Goal: Task Accomplishment & Management: Complete application form

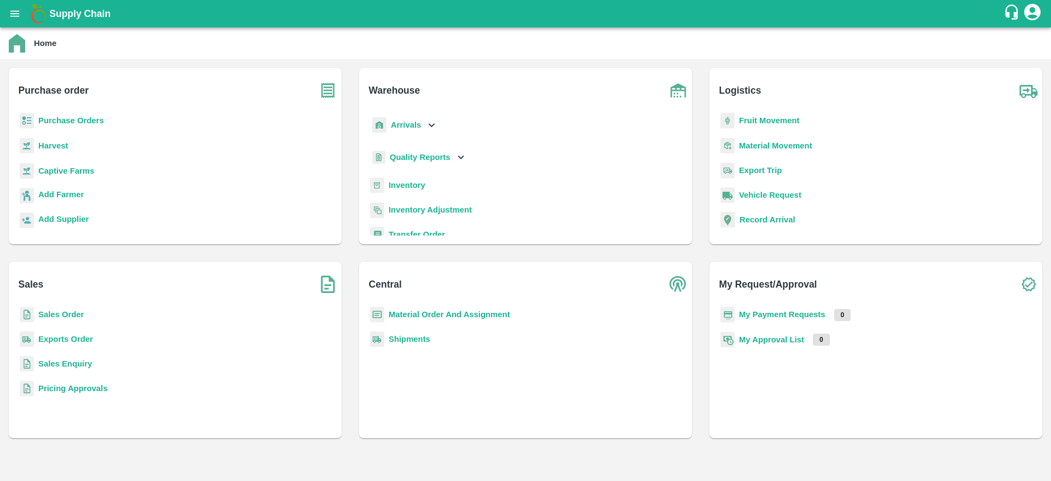
click at [419, 313] on b "Material Order And Assignment" at bounding box center [450, 314] width 122 height 9
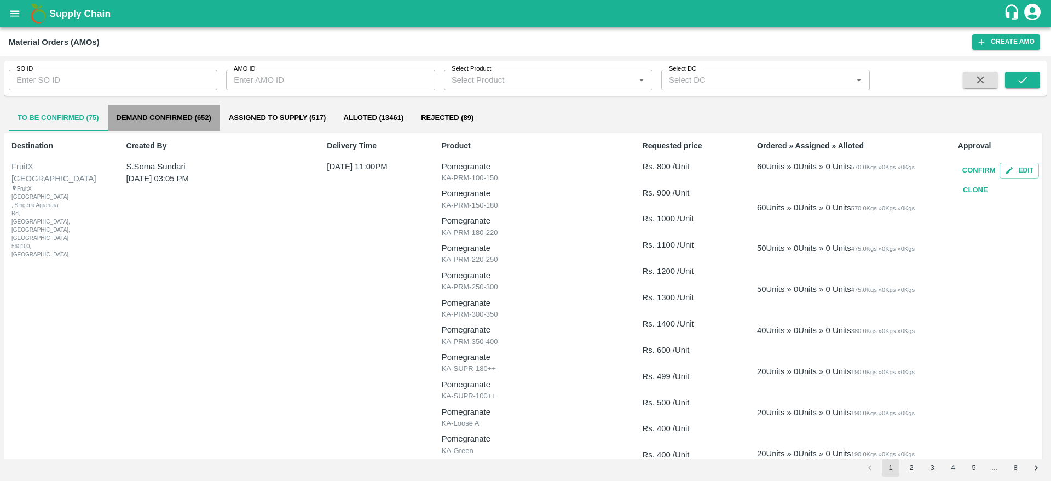
click at [200, 123] on button "Demand Confirmed (652)" at bounding box center [164, 118] width 112 height 26
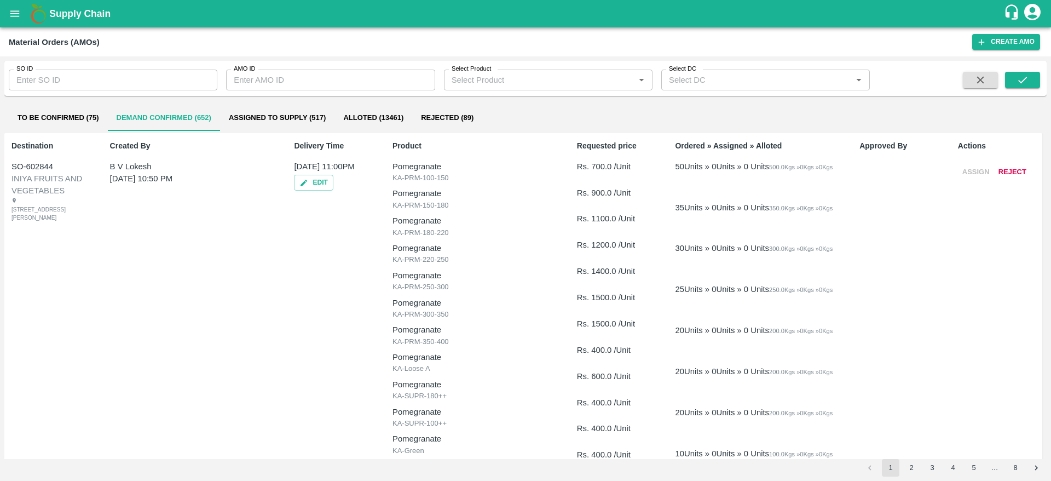
click at [86, 117] on button "To Be Confirmed (75)" at bounding box center [58, 118] width 99 height 26
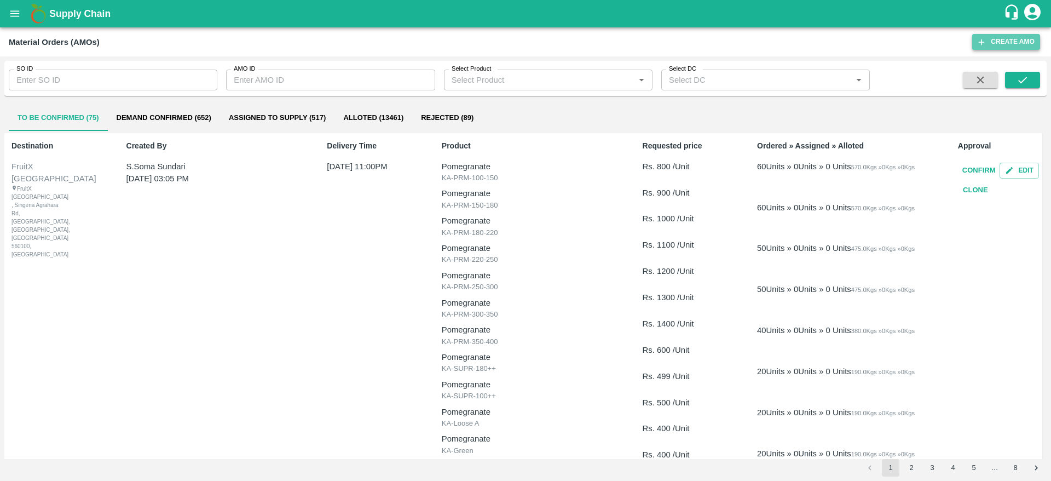
click at [989, 42] on button "Create AMO" at bounding box center [1006, 42] width 68 height 16
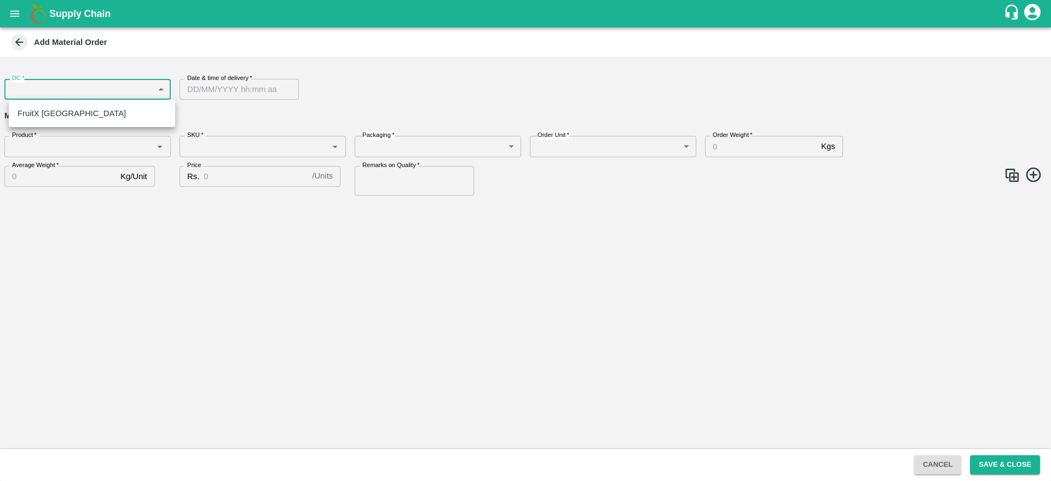
click at [158, 96] on body "Supply Chain Add Material Order DC   * ​ DC Date & time of delivery   * Date & …" at bounding box center [525, 240] width 1051 height 481
click at [139, 111] on div "FruitX Bangalore" at bounding box center [92, 113] width 149 height 12
type input "147"
type input "DD/MM/YYYY hh:mm aa"
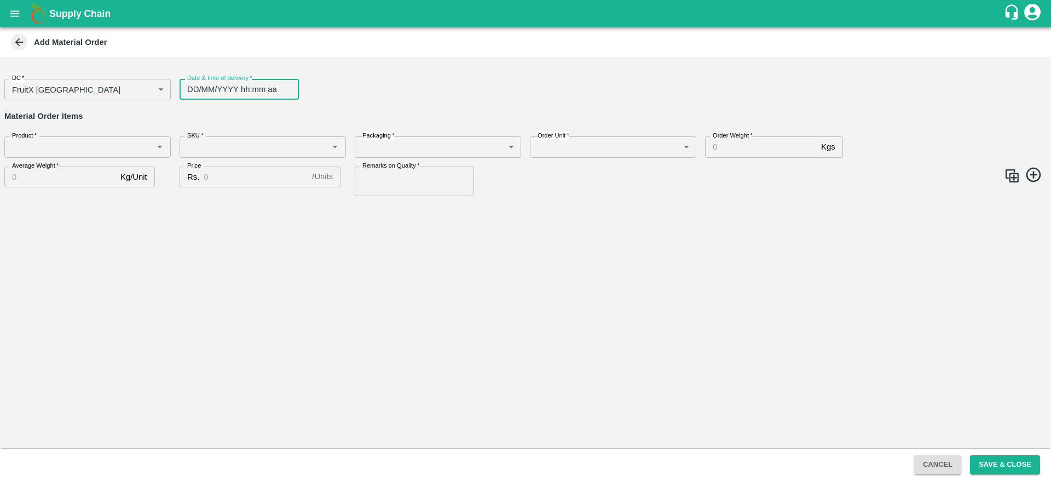
click at [264, 90] on input "DD/MM/YYYY hh:mm aa" at bounding box center [236, 89] width 112 height 21
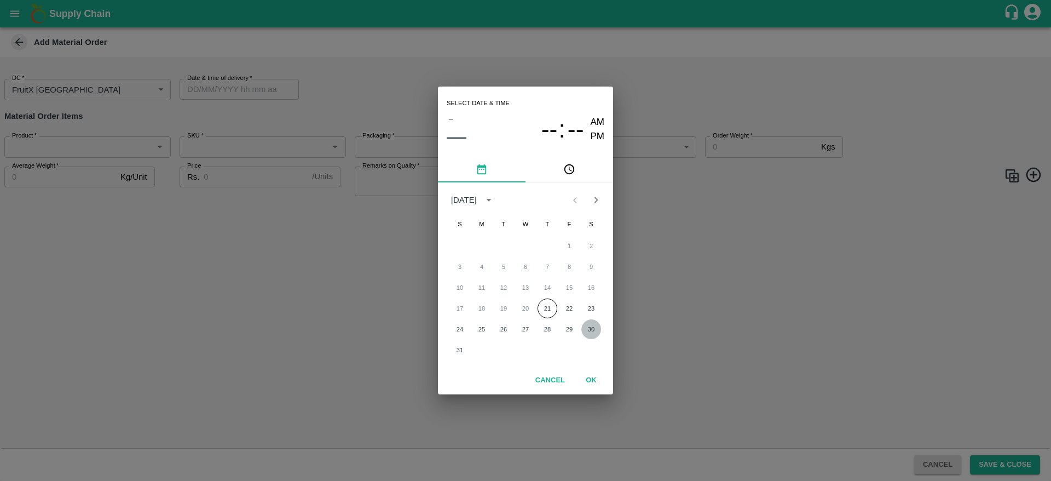
click at [590, 330] on button "30" at bounding box center [591, 329] width 20 height 20
type input "30/08/2025 12:00 AM"
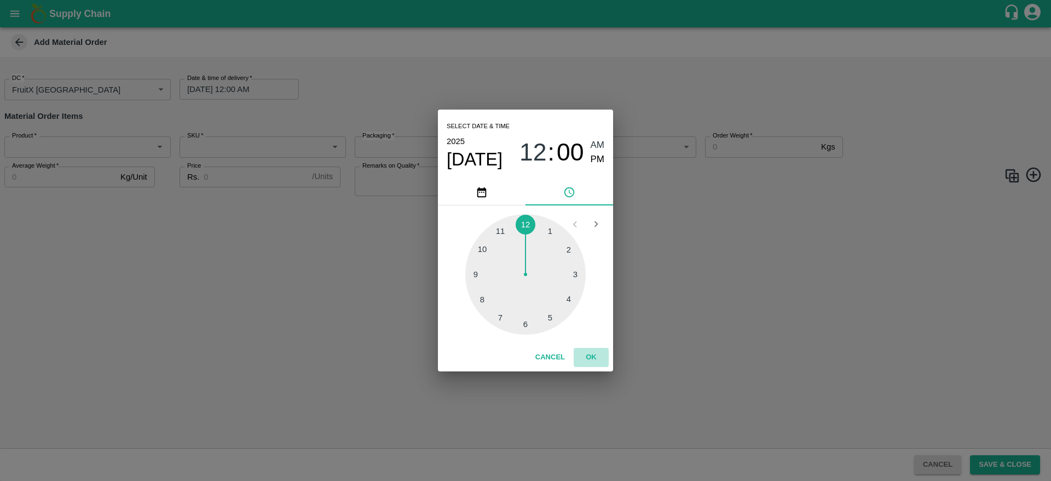
click at [588, 355] on button "OK" at bounding box center [591, 357] width 35 height 19
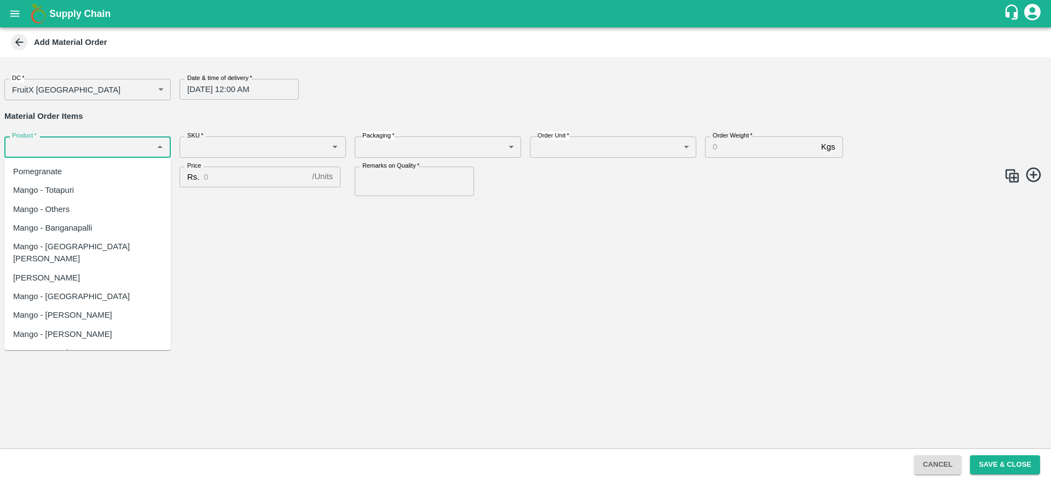
click at [93, 152] on input "Product   *" at bounding box center [79, 147] width 142 height 14
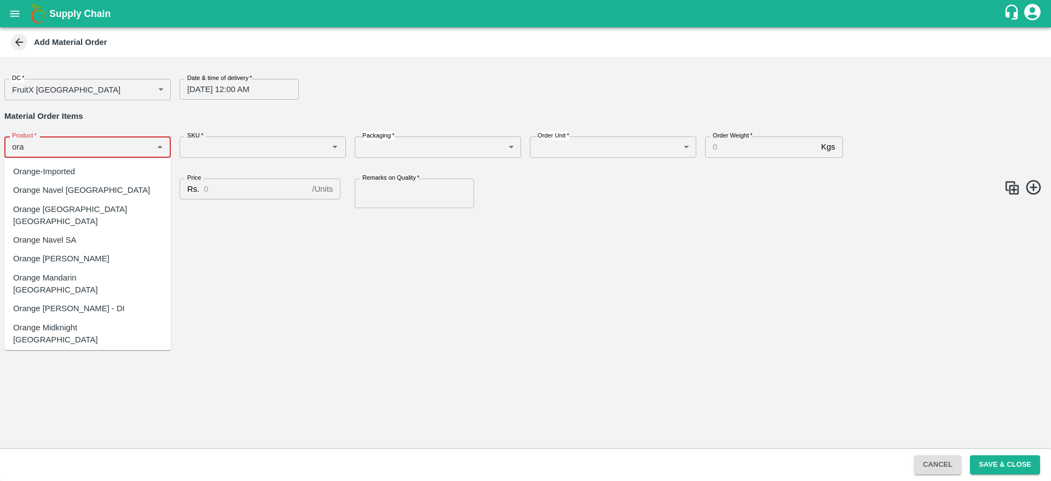
click at [95, 203] on div "Orange Valencia Egypt" at bounding box center [87, 215] width 149 height 25
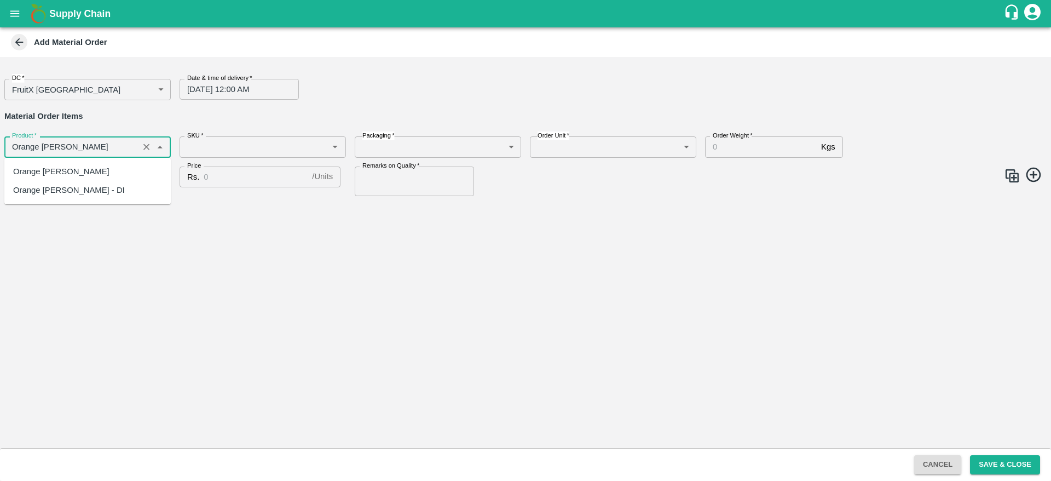
click at [95, 169] on div "Orange Valencia SA" at bounding box center [87, 171] width 166 height 19
type input "Orange Valencia SA"
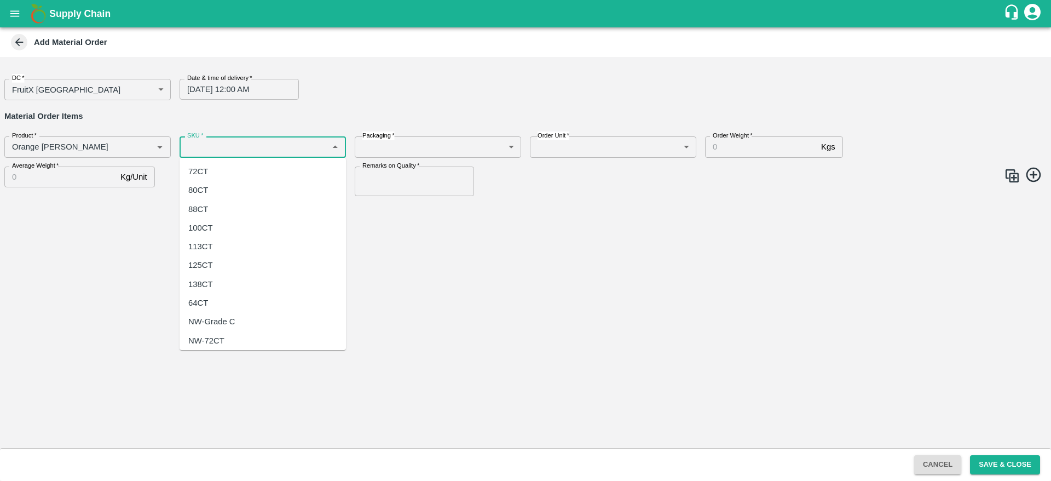
click at [206, 143] on input "SKU   *" at bounding box center [254, 147] width 142 height 14
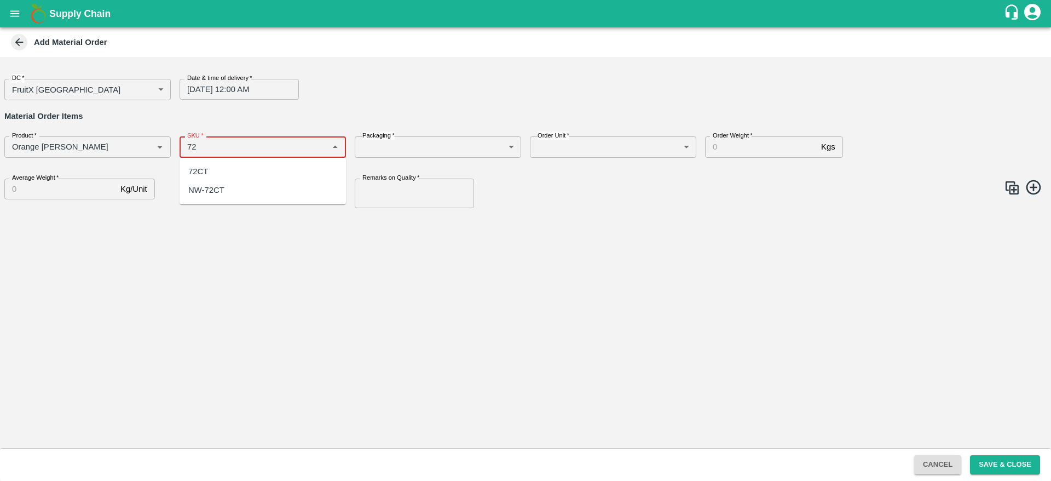
click at [302, 170] on div "72CT" at bounding box center [263, 171] width 166 height 19
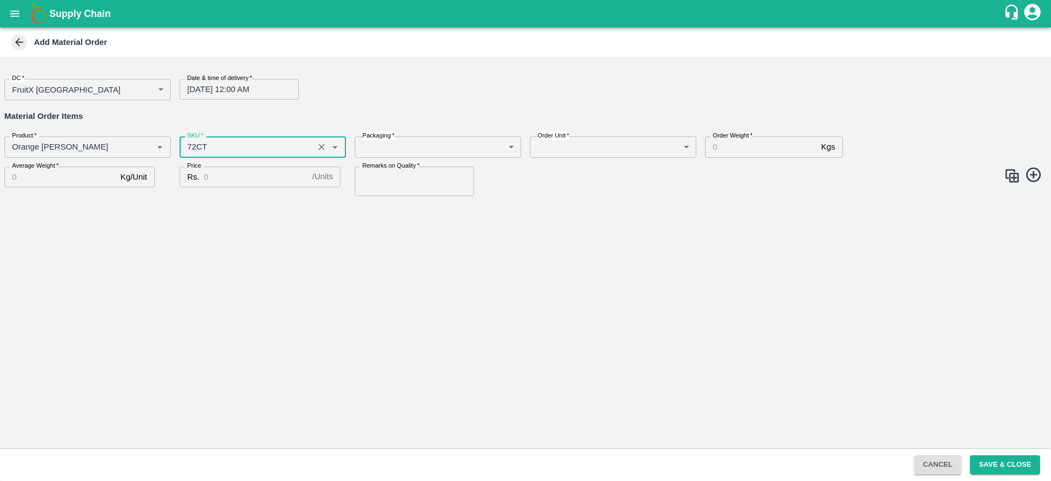
type input "72CT"
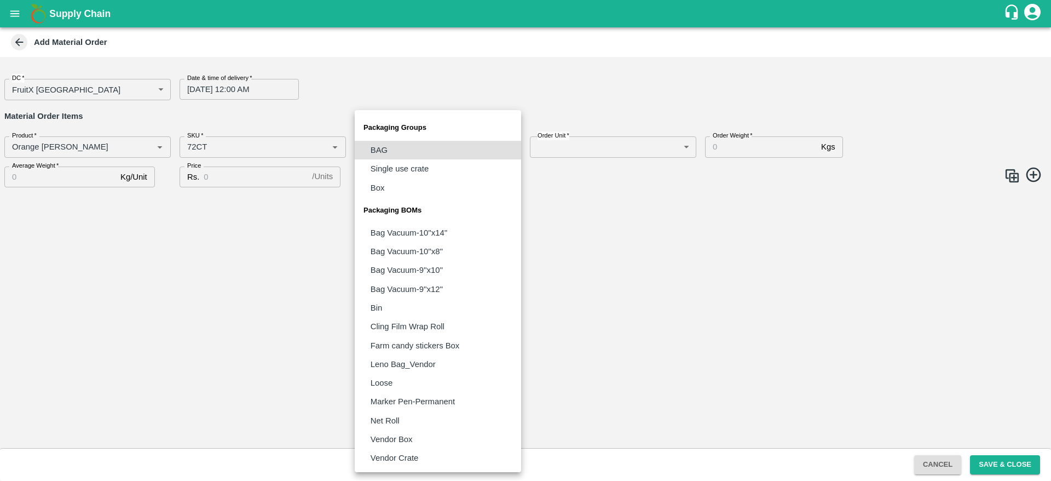
click at [464, 143] on body "Supply Chain Add Material Order DC   * FruitX Bangalore 147 DC Date & time of d…" at bounding box center [525, 240] width 1051 height 481
click at [613, 175] on div at bounding box center [525, 240] width 1051 height 481
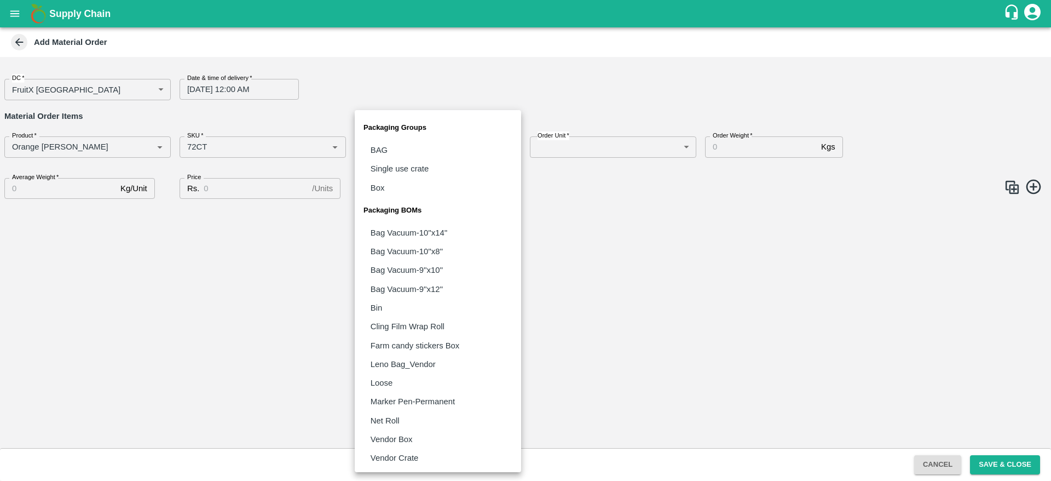
click at [483, 144] on body "Supply Chain Add Material Order DC   * FruitX Bangalore 147 DC Date & time of d…" at bounding box center [525, 240] width 1051 height 481
click at [467, 435] on li "Vendor Box" at bounding box center [438, 439] width 166 height 19
type input "BOM/276"
click at [455, 141] on body "Supply Chain Add Material Order DC   * FruitX Bangalore 147 DC Date & time of d…" at bounding box center [525, 240] width 1051 height 481
click at [572, 290] on div at bounding box center [525, 240] width 1051 height 481
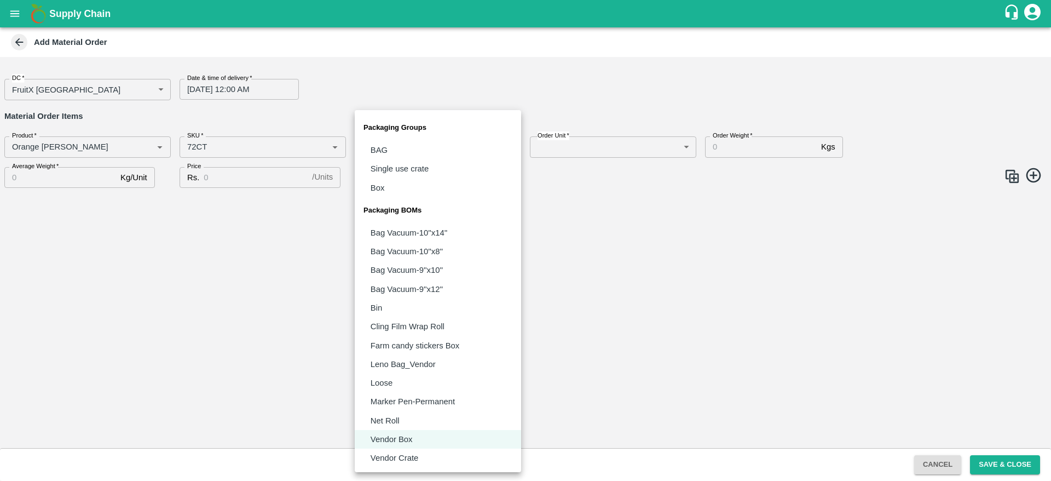
click at [479, 143] on body "Supply Chain Add Material Order DC   * FruitX Bangalore 147 DC Date & time of d…" at bounding box center [525, 240] width 1051 height 481
click at [608, 154] on div at bounding box center [525, 240] width 1051 height 481
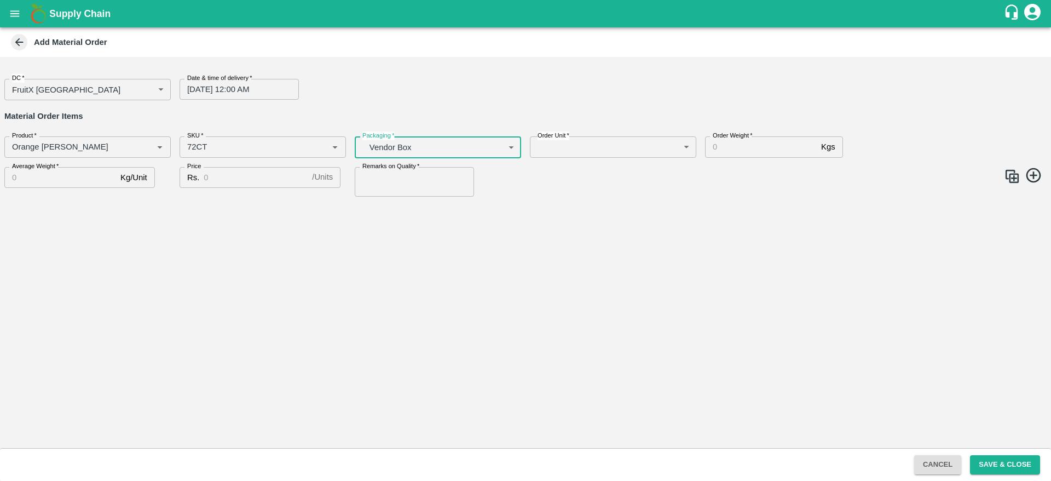
click at [476, 152] on body "Supply Chain Add Material Order DC   * FruitX Bangalore 147 DC Date & time of d…" at bounding box center [525, 240] width 1051 height 481
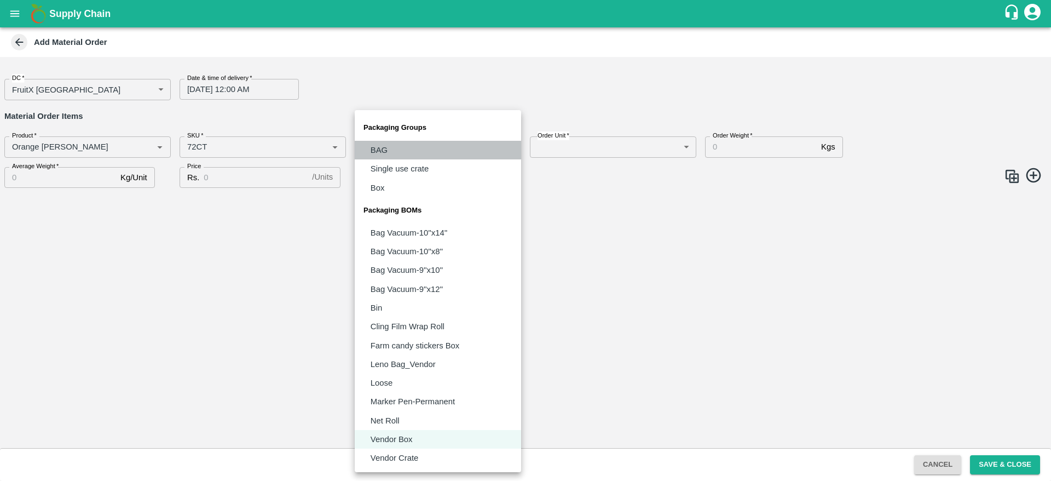
click at [436, 151] on li "BAG" at bounding box center [438, 150] width 166 height 19
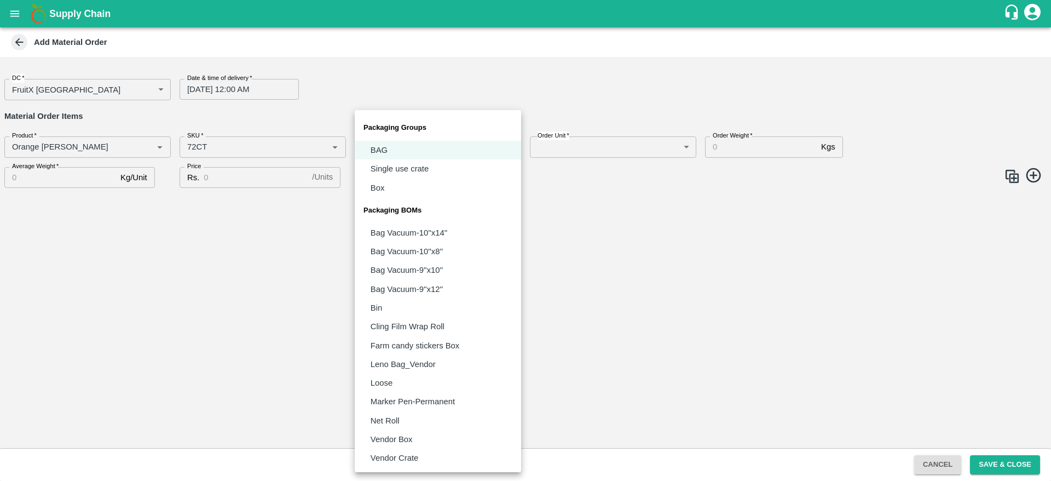
click at [455, 149] on body "Supply Chain Add Material Order DC   * FruitX Bangalore 147 DC Date & time of d…" at bounding box center [525, 240] width 1051 height 481
click at [462, 430] on li "Vendor Box" at bounding box center [438, 439] width 166 height 19
type input "BOM/276"
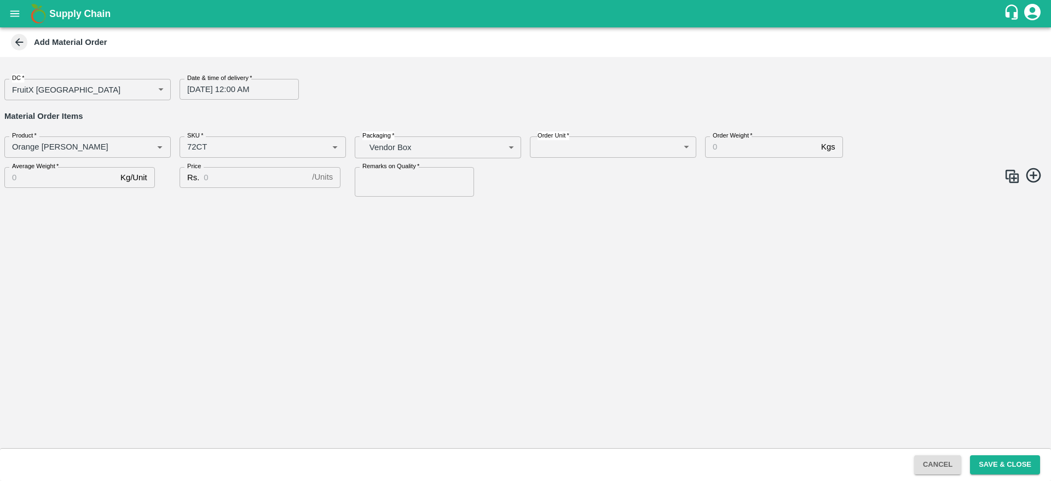
click at [566, 140] on label "Order Unit   *" at bounding box center [554, 135] width 32 height 9
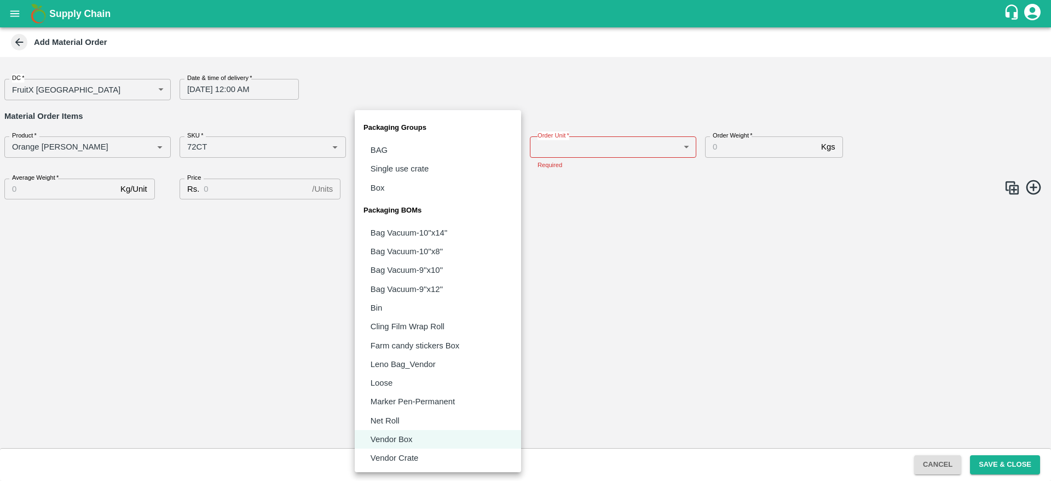
click at [456, 151] on body "Supply Chain Add Material Order DC   * FruitX Bangalore 147 DC Date & time of d…" at bounding box center [525, 240] width 1051 height 481
click at [458, 445] on li "Vendor Box" at bounding box center [438, 439] width 166 height 19
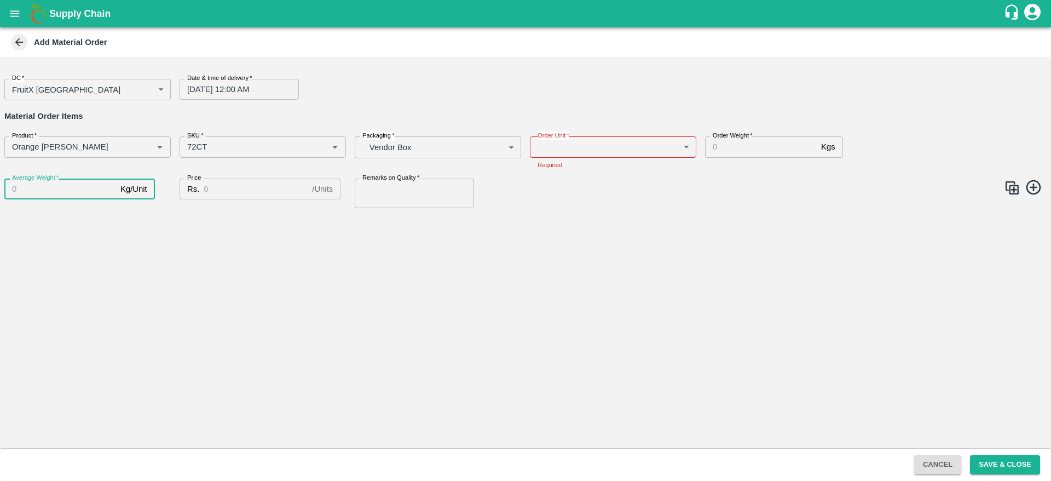
click at [57, 193] on input "Average Weight   *" at bounding box center [60, 188] width 112 height 21
type input "15"
click at [198, 332] on div "DC   * FruitX Bangalore 147 DC Date & time of delivery   * 30/08/2025 12:00 AM …" at bounding box center [525, 252] width 1051 height 391
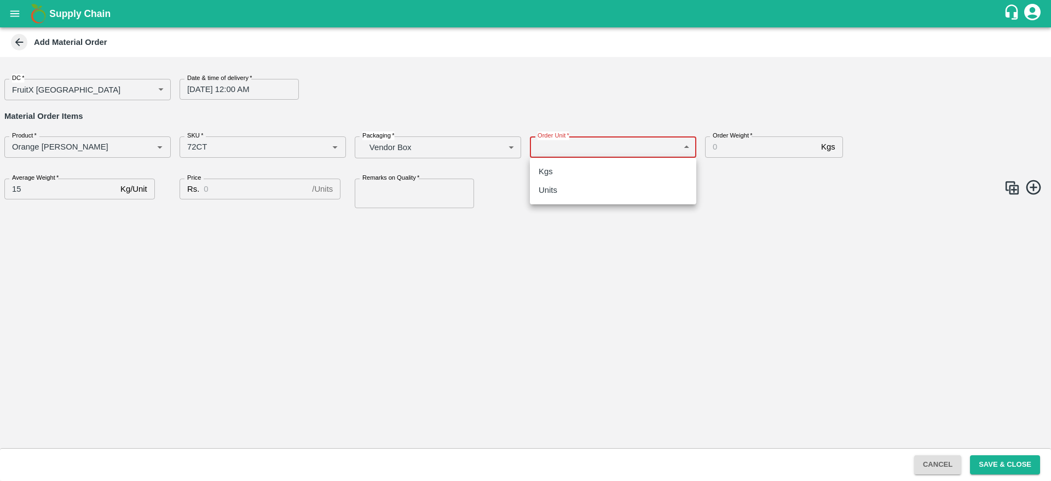
click at [562, 148] on body "Supply Chain Add Material Order DC   * FruitX Bangalore 147 DC Date & time of d…" at bounding box center [525, 240] width 1051 height 481
click at [557, 167] on div "Kgs" at bounding box center [549, 171] width 20 height 12
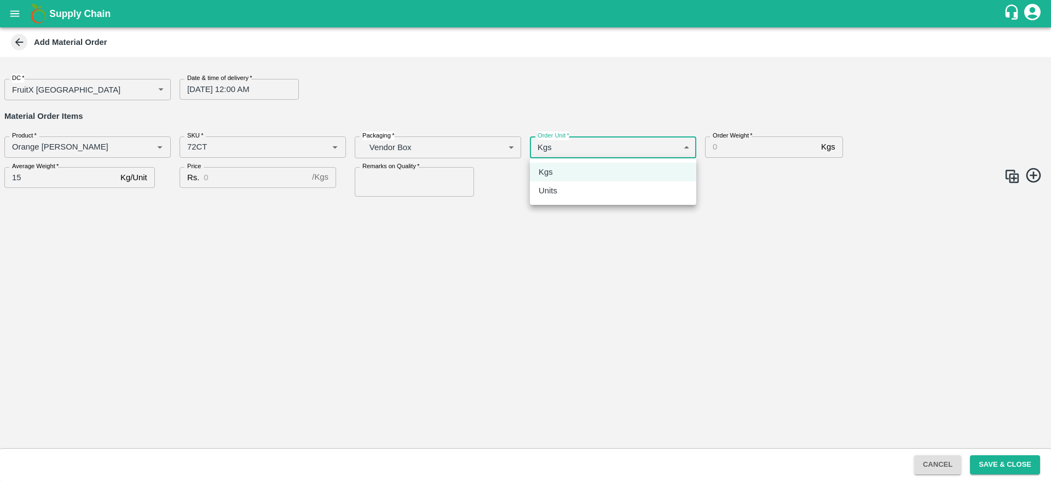
drag, startPoint x: 590, startPoint y: 154, endPoint x: 585, endPoint y: 191, distance: 37.5
click at [585, 191] on body "Supply Chain Add Material Order DC   * FruitX Bangalore 147 DC Date & time of d…" at bounding box center [525, 240] width 1051 height 481
click at [585, 191] on div "Units" at bounding box center [613, 191] width 149 height 12
type input "2"
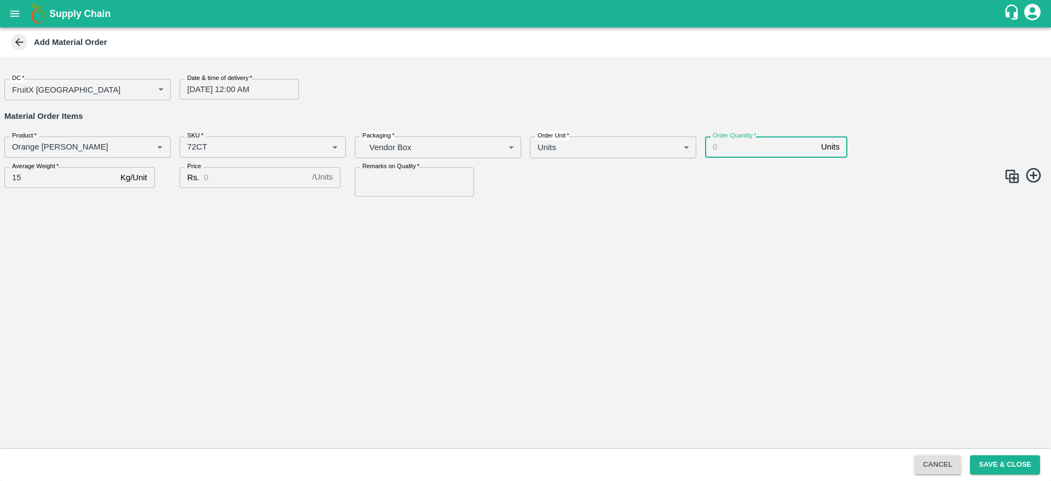
click at [740, 147] on input "Order Quantity   *" at bounding box center [761, 146] width 112 height 21
type input "150"
click at [436, 243] on div "DC   * FruitX Bangalore 147 DC Date & time of delivery   * 30/08/2025 12:00 AM …" at bounding box center [525, 252] width 1051 height 391
click at [423, 175] on input "Remarks on Quality   *" at bounding box center [414, 182] width 119 height 30
type input "Good"
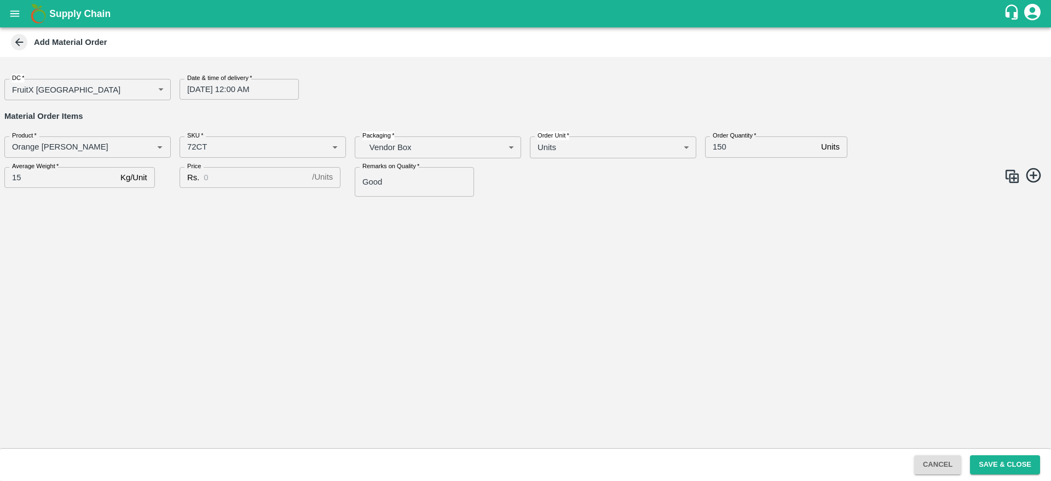
click at [471, 251] on div "DC   * FruitX Bangalore 147 DC Date & time of delivery   * 30/08/2025 12:00 AM …" at bounding box center [525, 252] width 1051 height 391
click at [1015, 177] on img at bounding box center [1012, 176] width 16 height 16
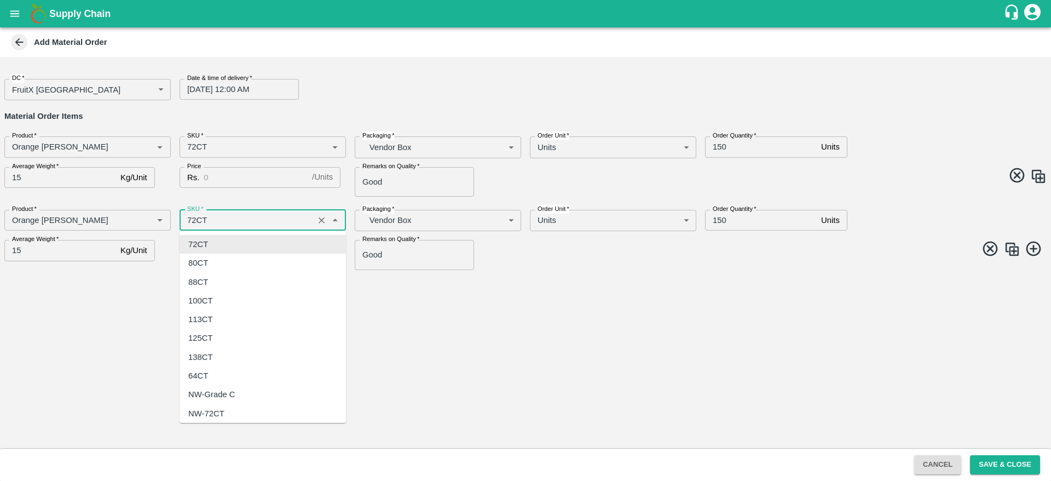
click at [296, 218] on input "SKU   *" at bounding box center [247, 220] width 128 height 14
click at [220, 281] on div "88CT" at bounding box center [263, 282] width 166 height 19
type input "88CT"
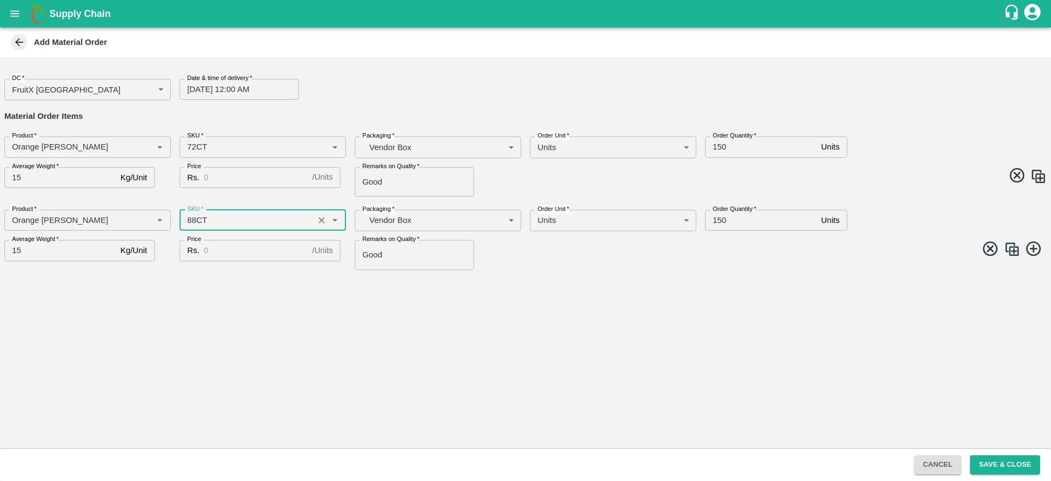
click at [752, 217] on input "150" at bounding box center [761, 220] width 112 height 21
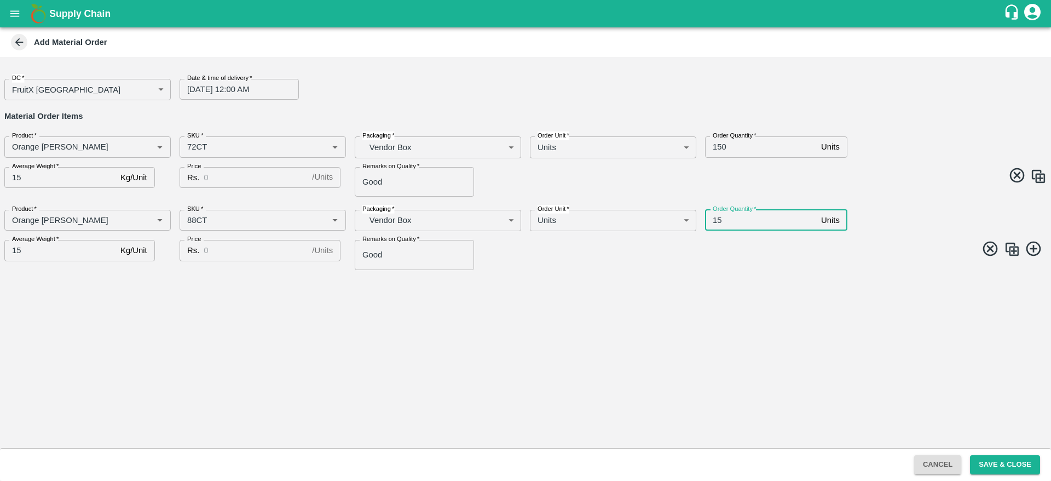
type input "1"
type input "650"
click at [539, 312] on div "DC   * FruitX Bangalore 147 DC Date & time of delivery   * 30/08/2025 12:00 AM …" at bounding box center [525, 252] width 1051 height 391
click at [1006, 252] on img at bounding box center [1012, 249] width 16 height 16
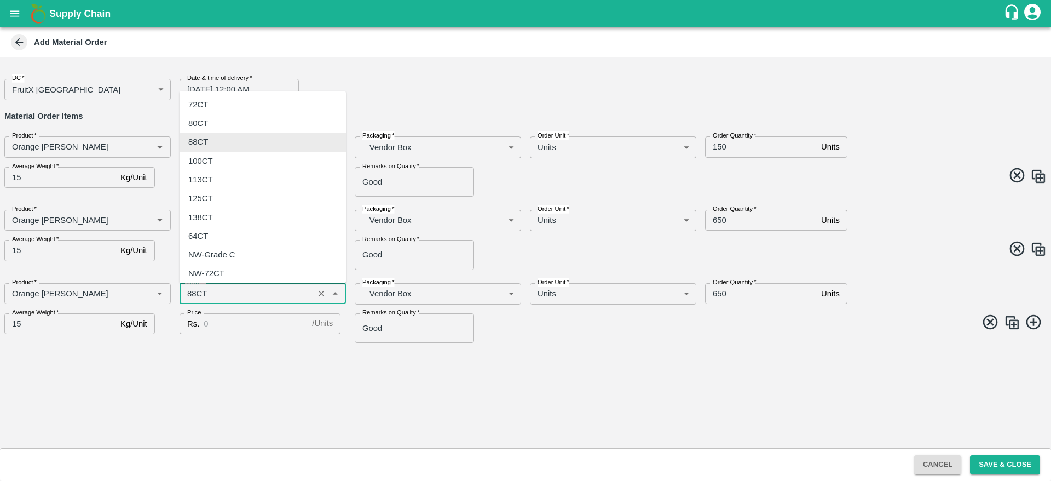
click at [306, 289] on input "SKU   *" at bounding box center [247, 293] width 128 height 14
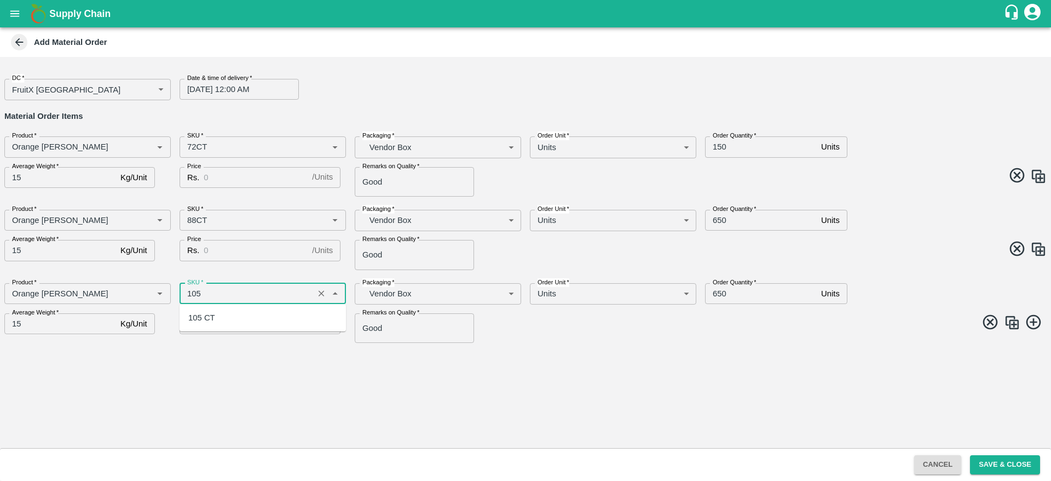
click at [246, 319] on div "105 CT" at bounding box center [263, 317] width 166 height 19
type input "105 CT"
click at [299, 379] on div "DC   * FruitX Bangalore 147 DC Date & time of delivery   * 30/08/2025 12:00 AM …" at bounding box center [525, 252] width 1051 height 391
click at [731, 284] on label "Order Quantity   *" at bounding box center [735, 282] width 44 height 9
click at [731, 284] on input "650" at bounding box center [761, 293] width 112 height 21
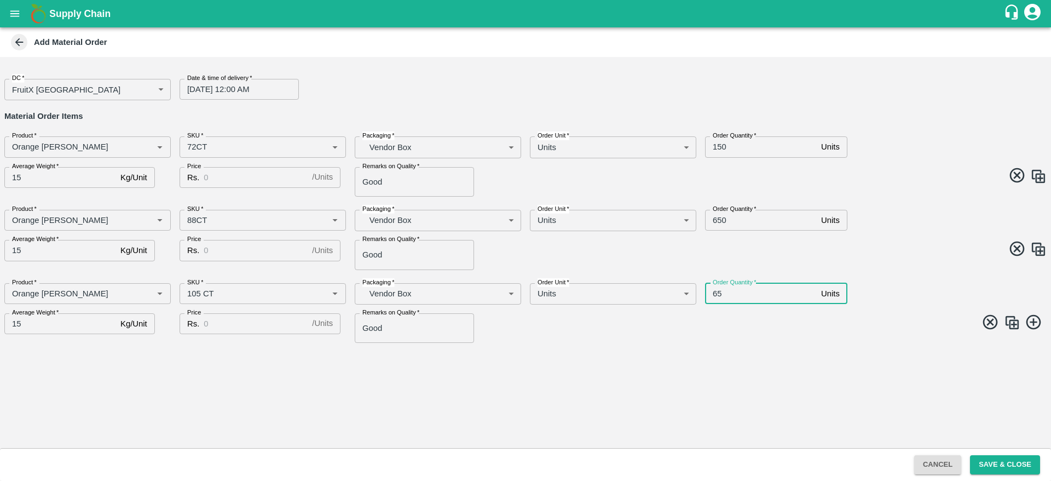
type input "6"
type input "50"
click at [629, 368] on div "DC   * FruitX Bangalore 147 DC Date & time of delivery   * 30/08/2025 12:00 AM …" at bounding box center [525, 252] width 1051 height 391
click at [465, 378] on div "DC   * FruitX Bangalore 147 DC Date & time of delivery   * 30/08/2025 12:00 AM …" at bounding box center [525, 252] width 1051 height 391
click at [1017, 318] on img at bounding box center [1012, 322] width 16 height 16
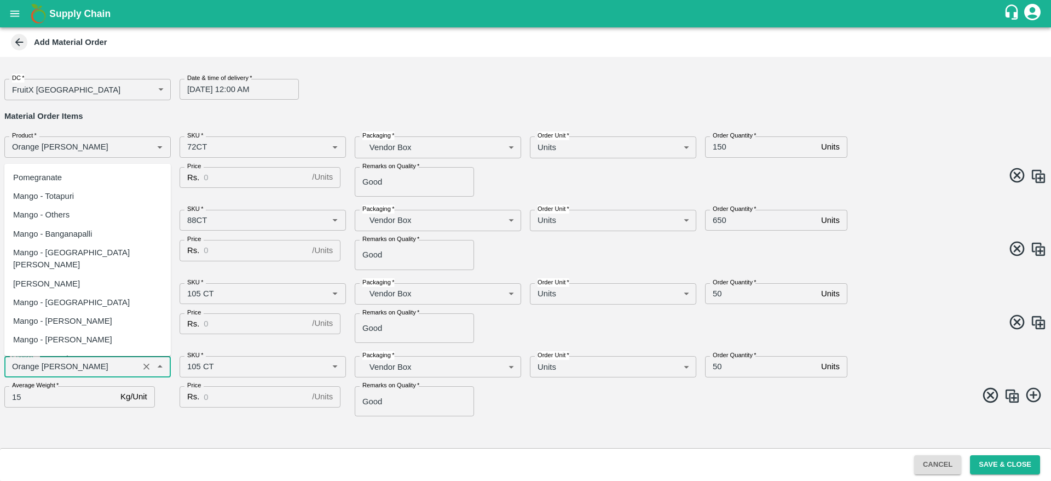
scroll to position [431, 0]
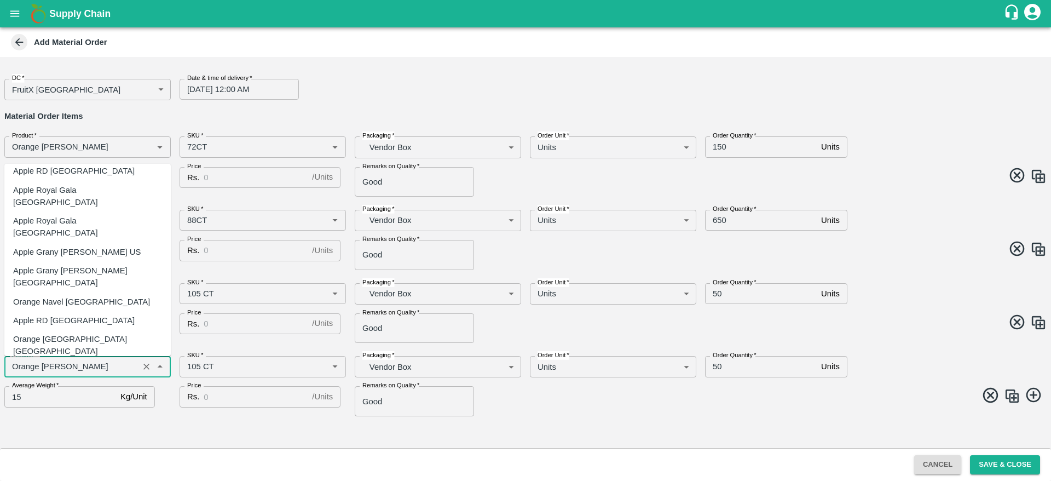
click at [82, 366] on input "Product   *" at bounding box center [72, 366] width 128 height 14
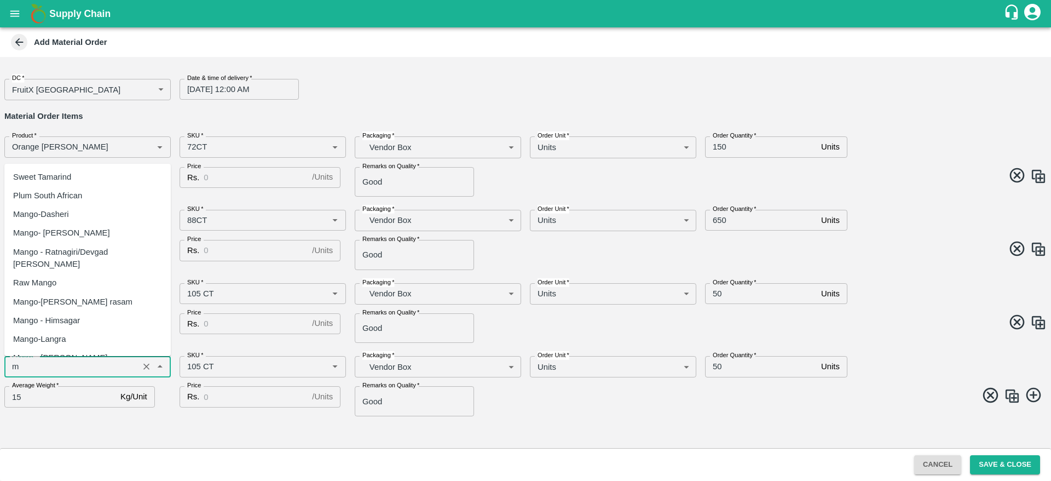
scroll to position [0, 0]
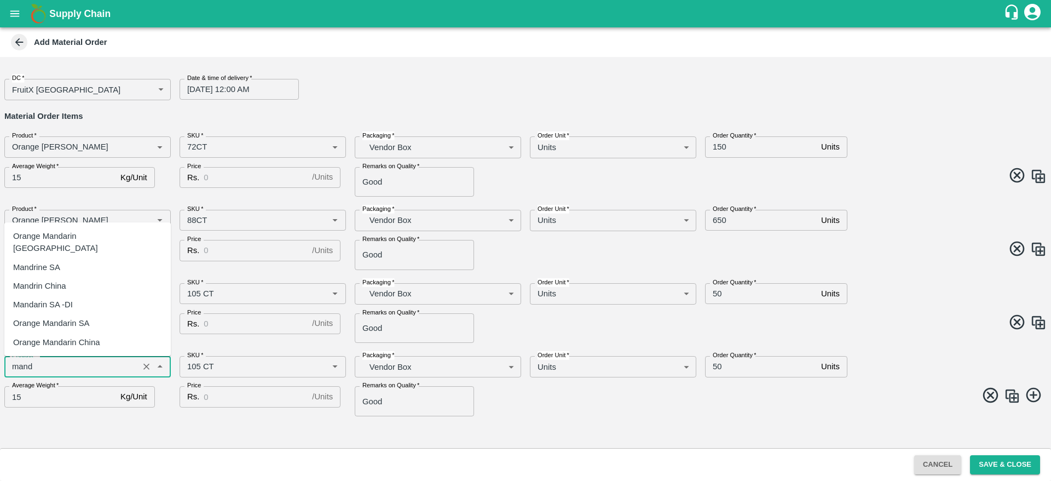
click at [91, 262] on div "Mandrine SA" at bounding box center [87, 267] width 166 height 19
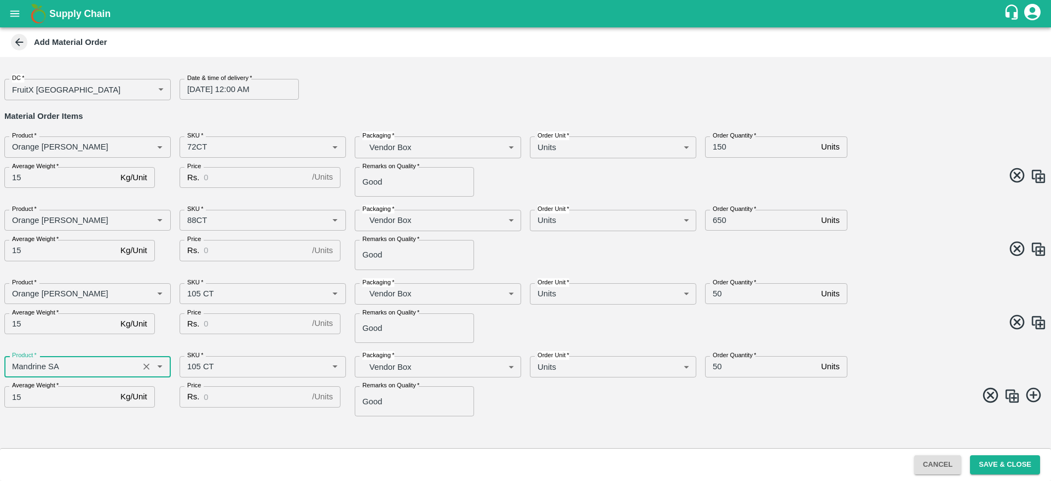
type input "Mandrine SA"
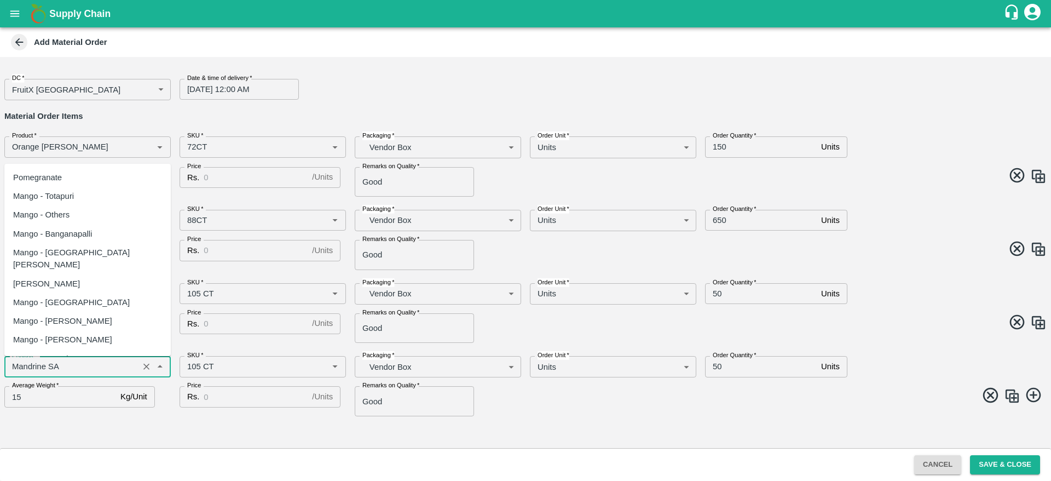
click at [81, 365] on input "Product   *" at bounding box center [72, 366] width 128 height 14
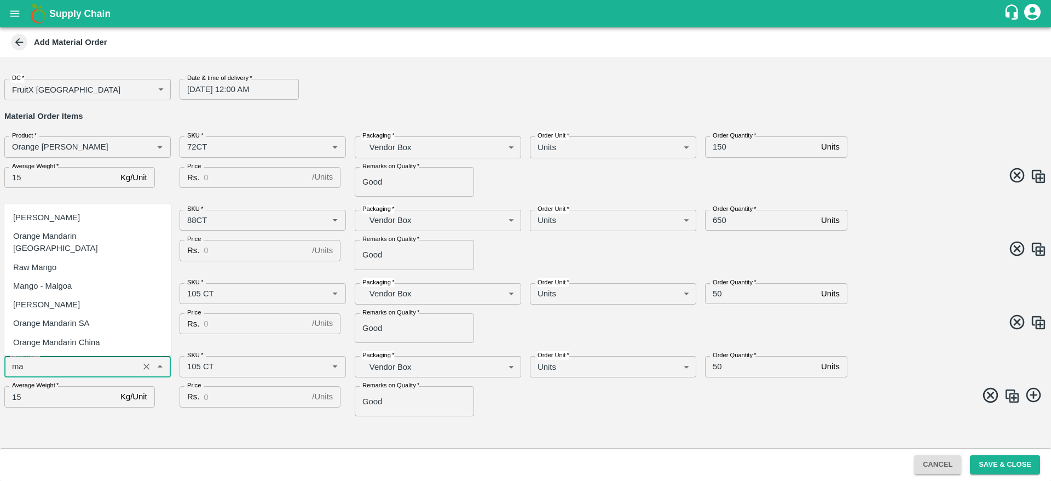
type input "m"
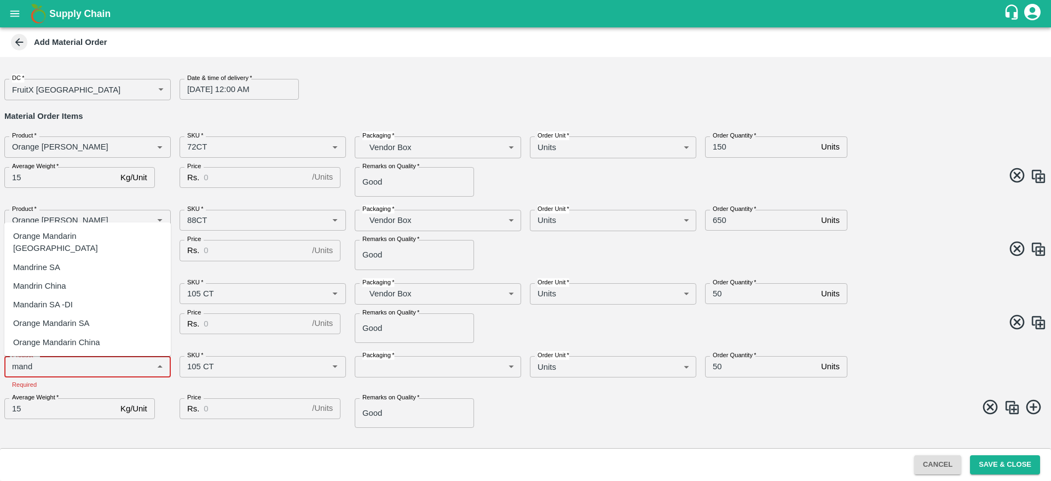
click at [101, 308] on div "Mandarin SA -DI" at bounding box center [87, 304] width 166 height 19
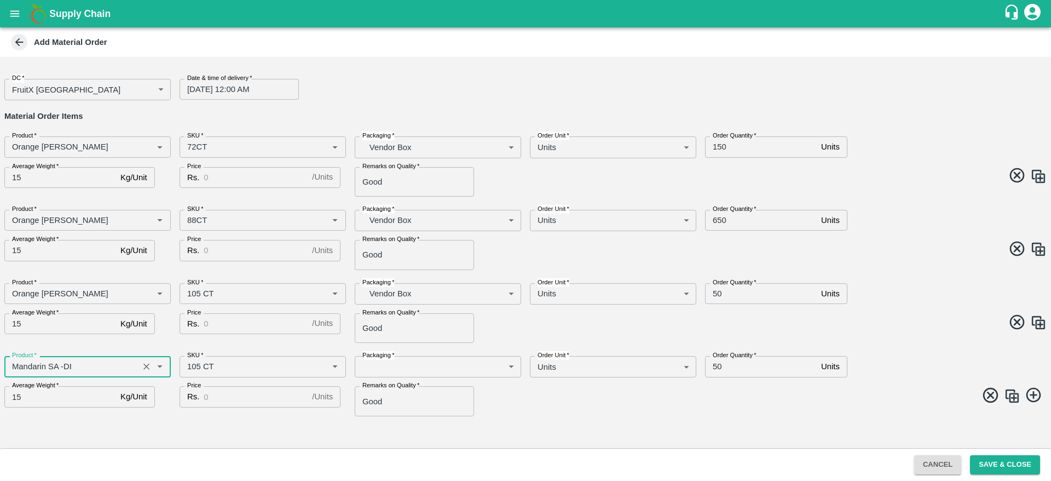
type input "Mandarin SA -DI"
click at [263, 427] on div "DC   * FruitX Bangalore 147 DC Date & time of delivery   * 30/08/2025 12:00 AM …" at bounding box center [525, 252] width 1051 height 391
click at [275, 377] on div "Price Rs. / Units Price" at bounding box center [258, 396] width 175 height 38
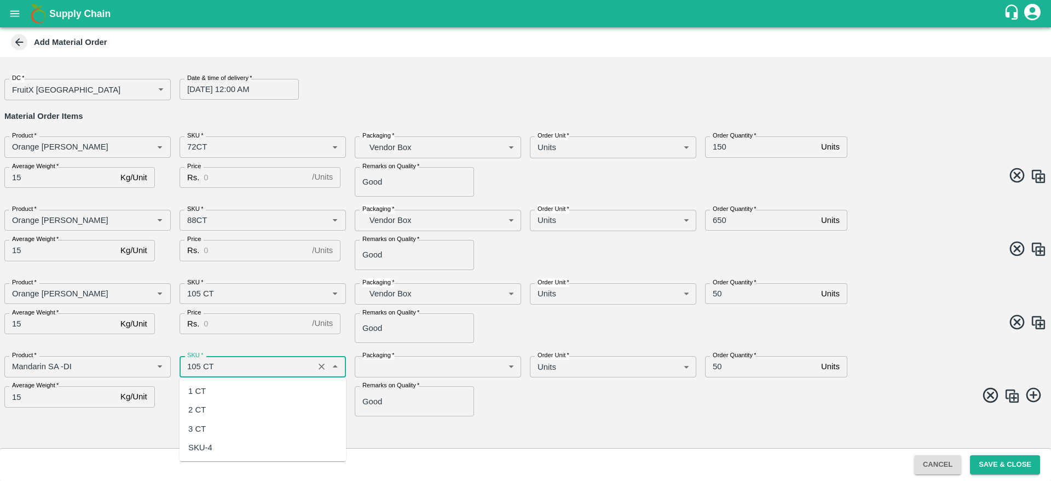
click at [290, 370] on input "SKU   *" at bounding box center [247, 366] width 128 height 14
click at [255, 423] on div "3 CT" at bounding box center [263, 428] width 166 height 19
type input "3 CT"
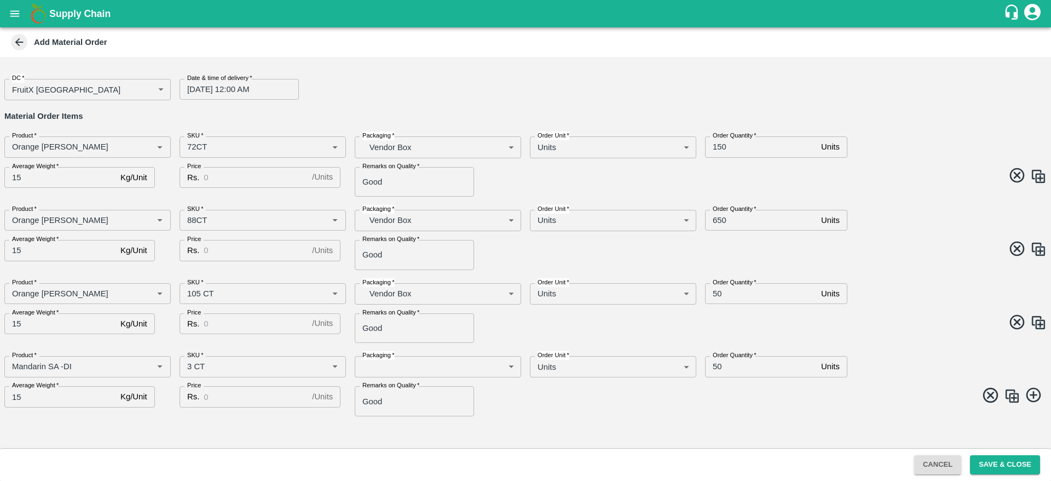
click at [376, 428] on div "DC   * FruitX Bangalore 147 DC Date & time of delivery   * 30/08/2025 12:00 AM …" at bounding box center [525, 252] width 1051 height 391
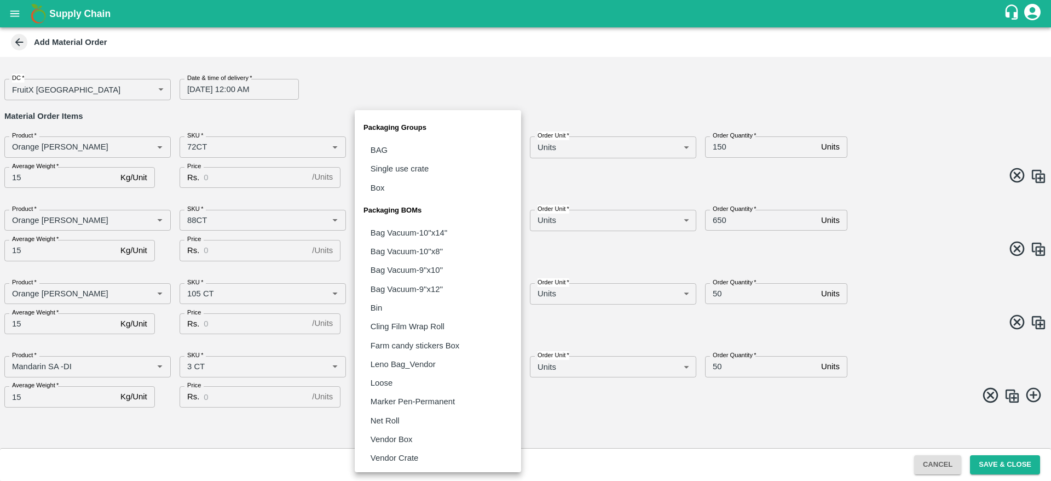
click at [448, 376] on body "Supply Chain Add Material Order DC   * FruitX Bangalore 147 DC Date & time of d…" at bounding box center [525, 240] width 1051 height 481
click at [451, 442] on li "Vendor Box" at bounding box center [438, 439] width 166 height 19
type input "BOM/276"
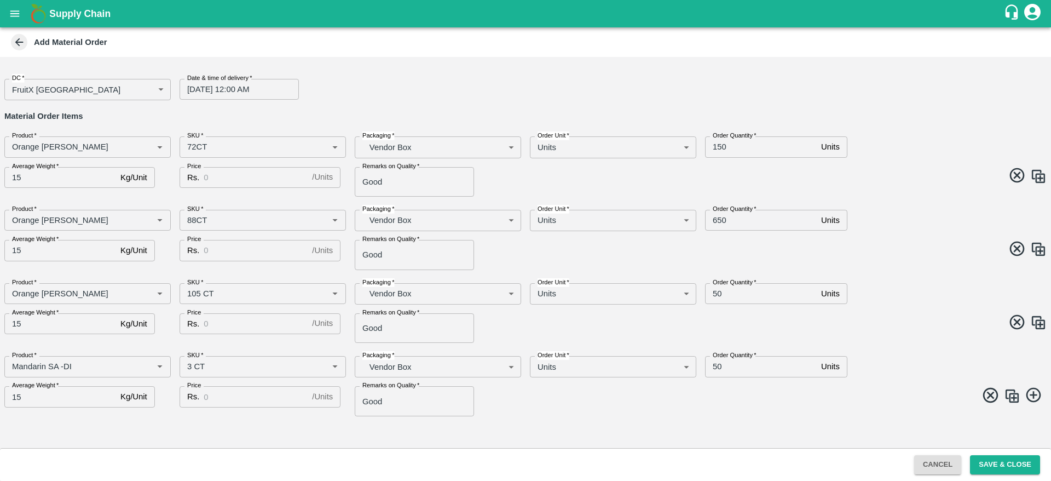
click at [551, 405] on span at bounding box center [784, 396] width 526 height 21
click at [743, 369] on input "50" at bounding box center [761, 366] width 112 height 21
type input "5"
type input "100"
click at [588, 423] on div "DC   * FruitX Bangalore 147 DC Date & time of delivery   * 30/08/2025 12:00 AM …" at bounding box center [525, 252] width 1051 height 391
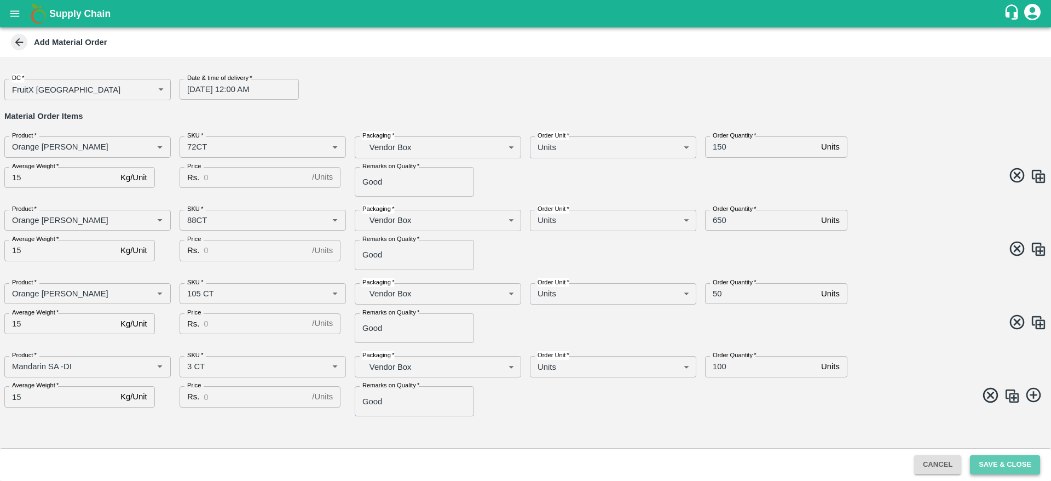
click at [1008, 471] on button "Save & Close" at bounding box center [1005, 464] width 70 height 19
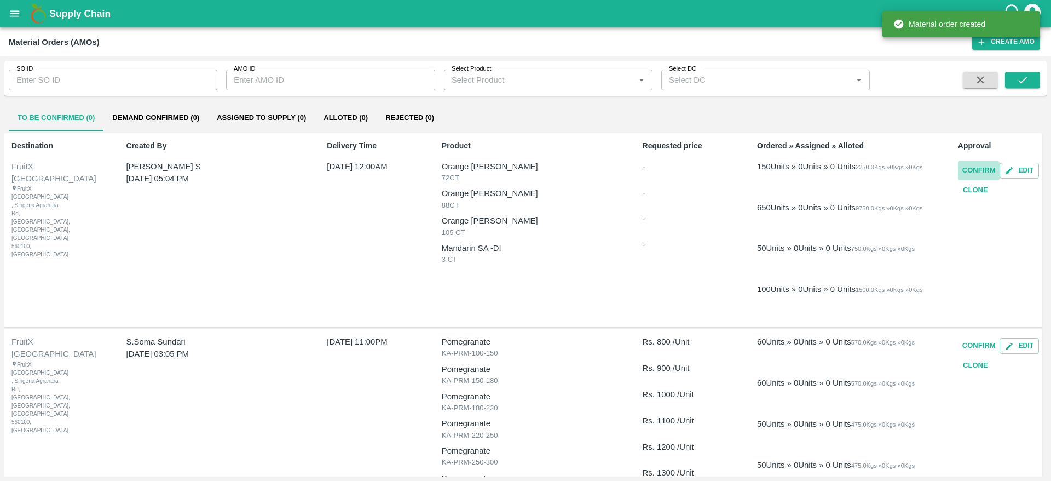
click at [972, 163] on button "Confirm" at bounding box center [979, 170] width 42 height 19
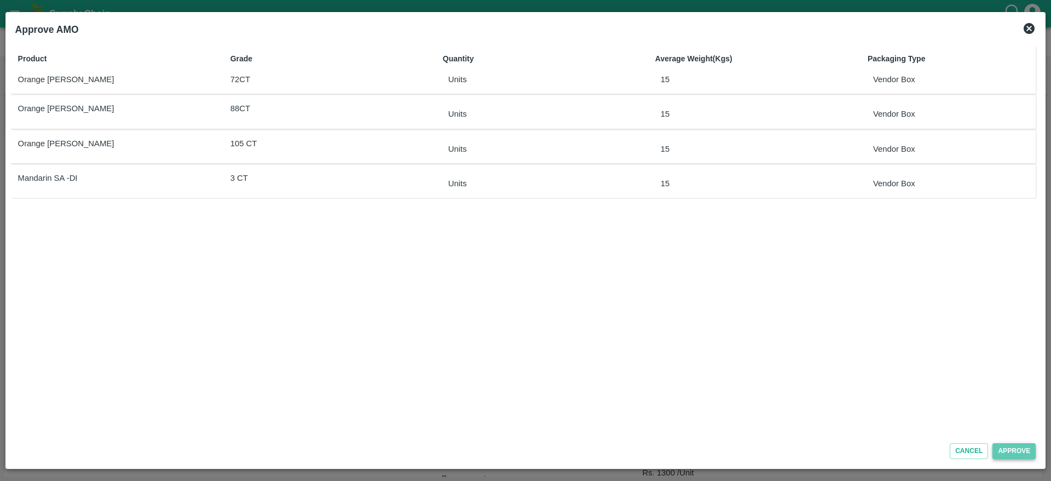
click at [1032, 447] on button "Approve" at bounding box center [1014, 451] width 43 height 16
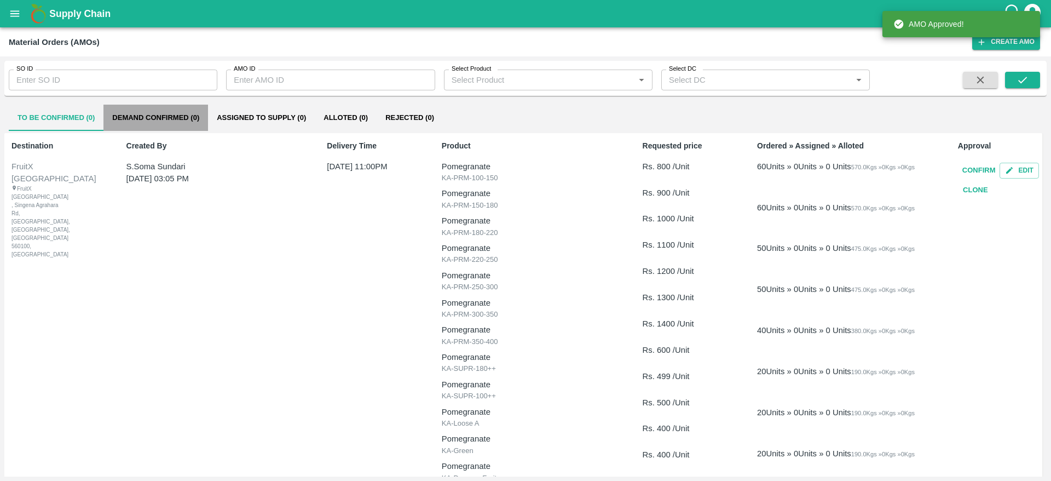
click at [143, 118] on button "Demand Confirmed (0)" at bounding box center [155, 118] width 105 height 26
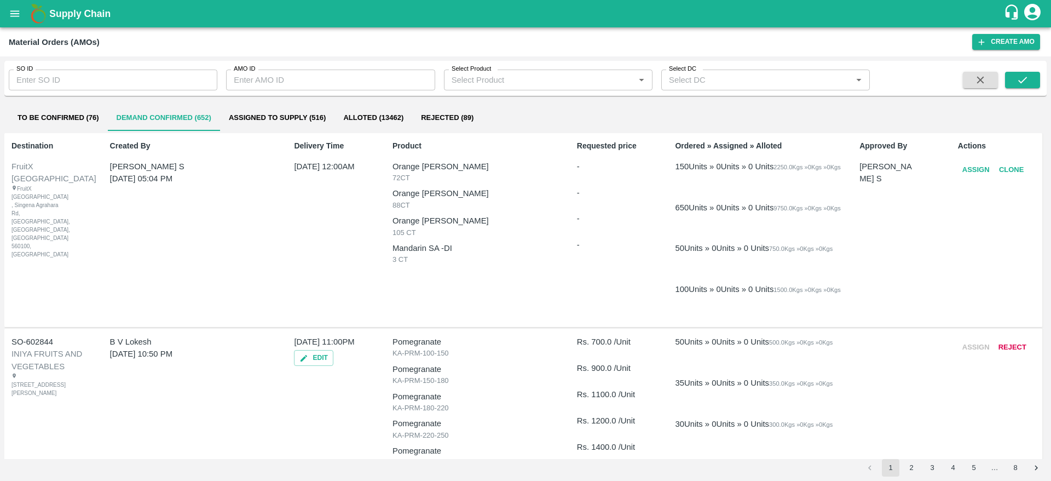
click at [966, 171] on button "Assign" at bounding box center [976, 169] width 36 height 19
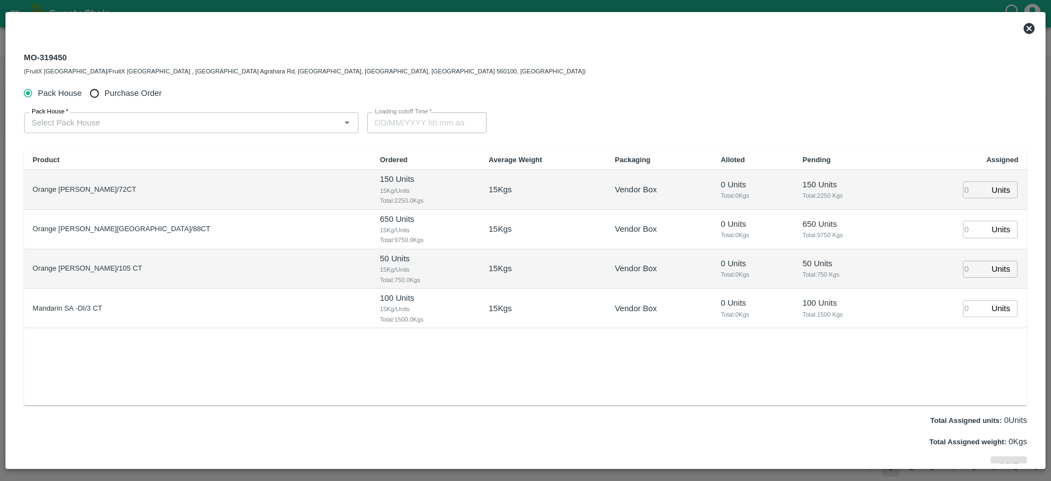
type input "30/08/2025 12:00 AM"
